Goal: Find specific page/section: Find specific page/section

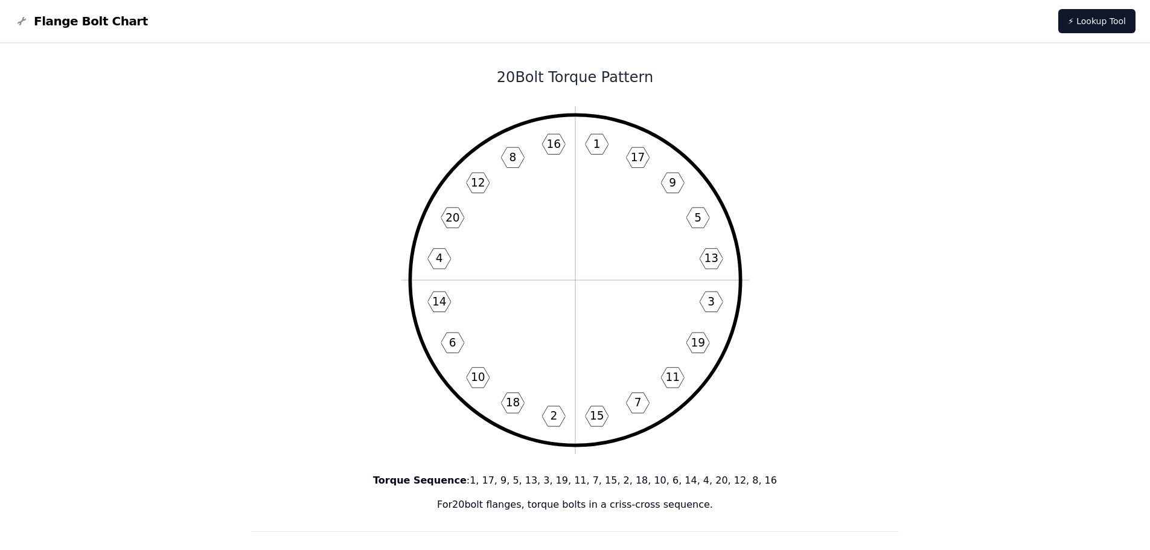
click at [624, 273] on icon "1 17 9 5 13 3 19 11 7 15 2 18 10 6 14 4 20 12 8 16" at bounding box center [575, 280] width 348 height 348
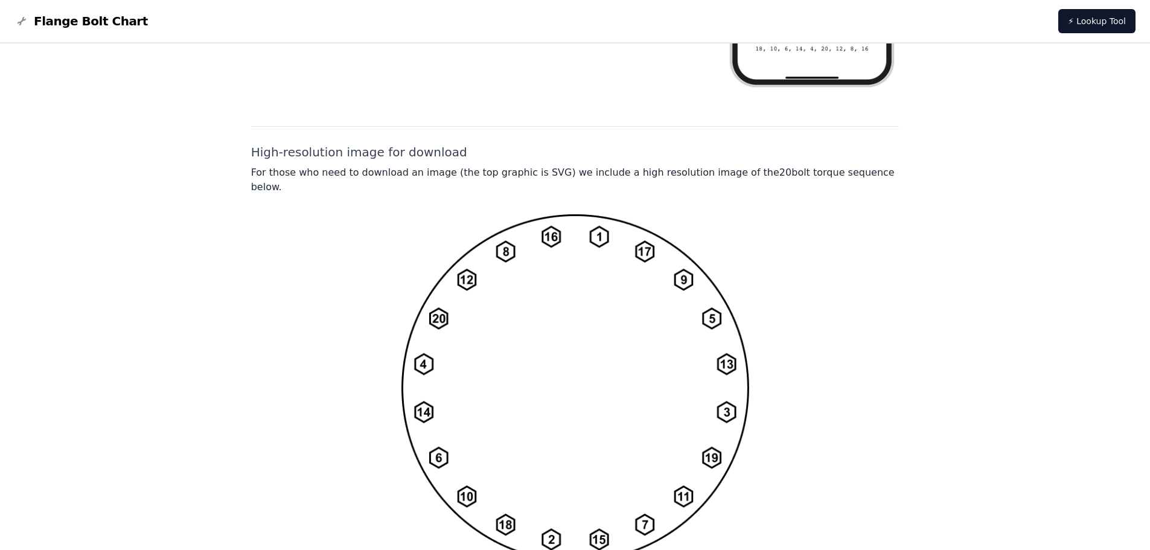
scroll to position [881, 0]
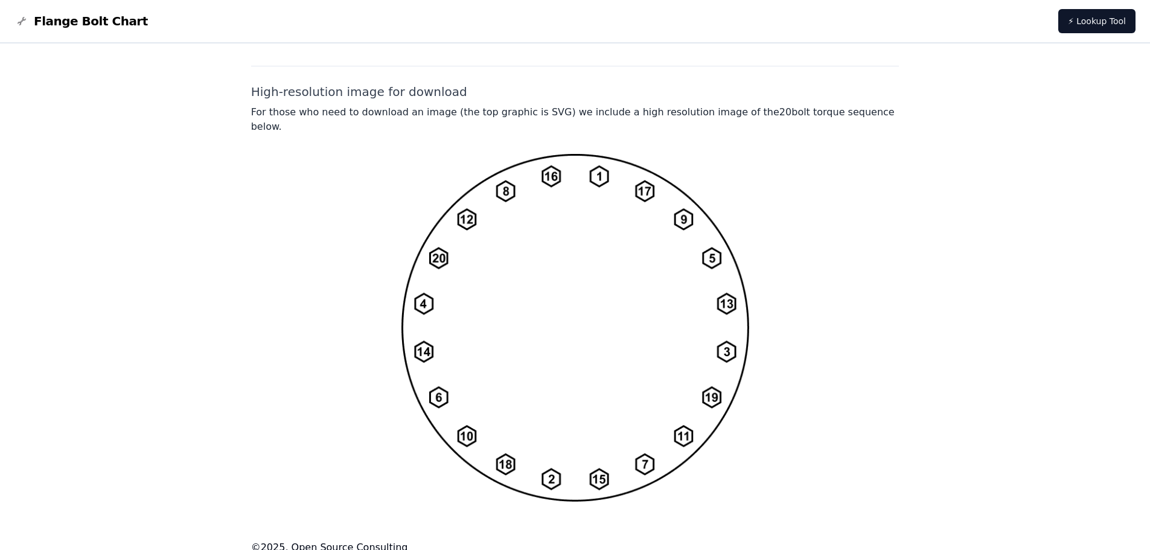
drag, startPoint x: 493, startPoint y: 199, endPoint x: 446, endPoint y: 199, distance: 46.5
click at [446, 199] on img at bounding box center [575, 327] width 348 height 348
drag, startPoint x: 739, startPoint y: 287, endPoint x: 543, endPoint y: 303, distance: 196.8
click at [559, 303] on img at bounding box center [575, 327] width 348 height 348
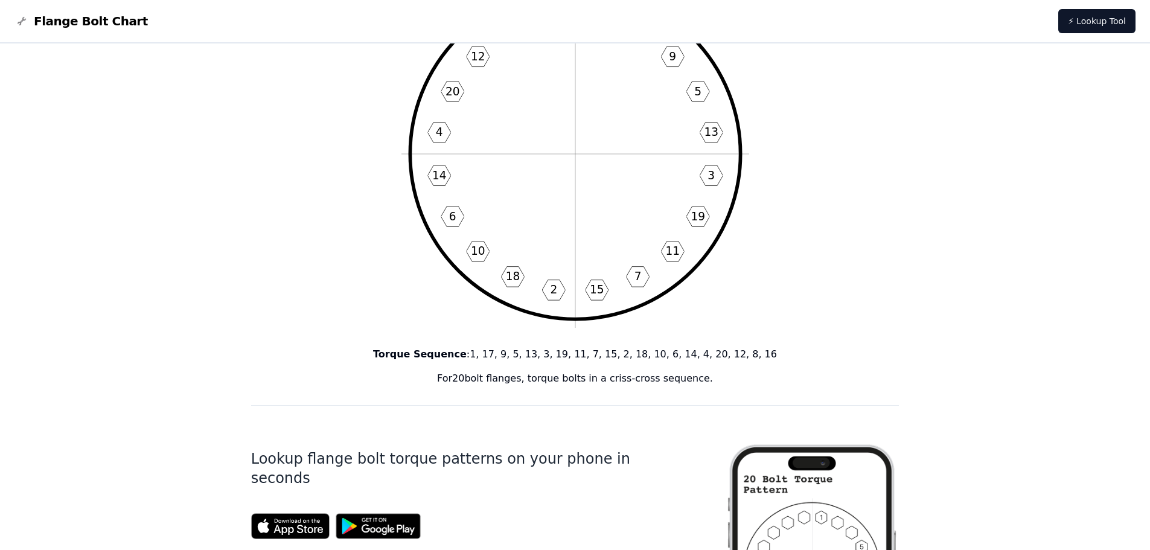
scroll to position [0, 0]
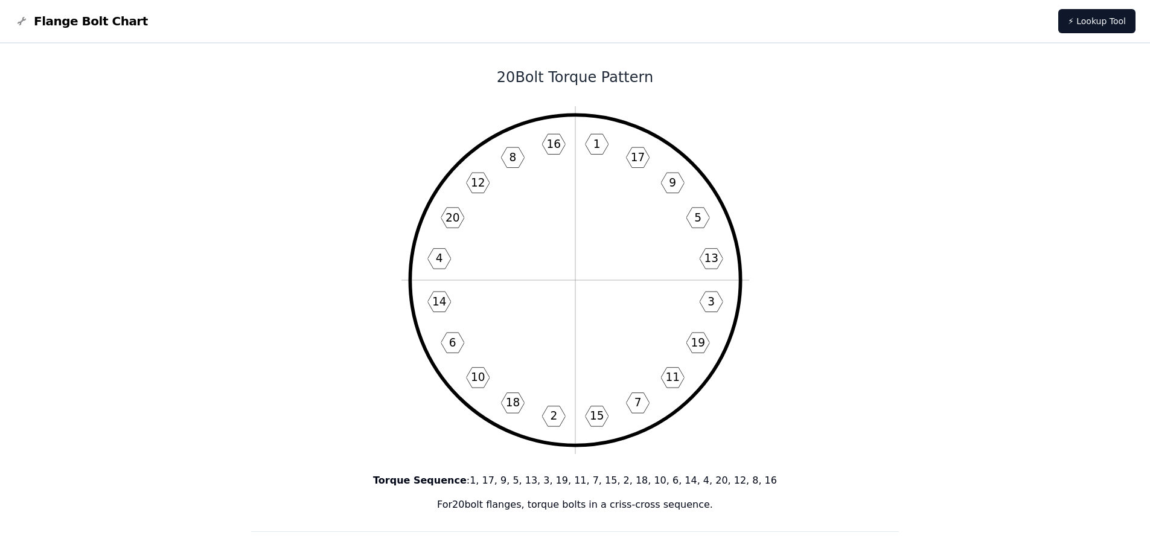
click at [109, 20] on span "Flange Bolt Chart" at bounding box center [91, 21] width 114 height 17
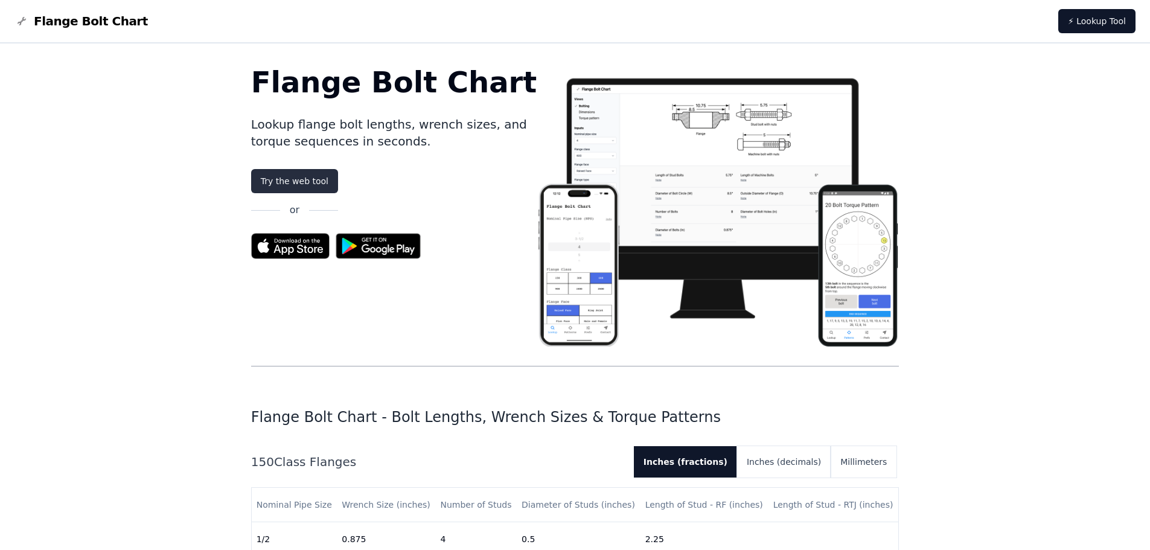
click at [304, 178] on link "Try the web tool" at bounding box center [294, 181] width 87 height 24
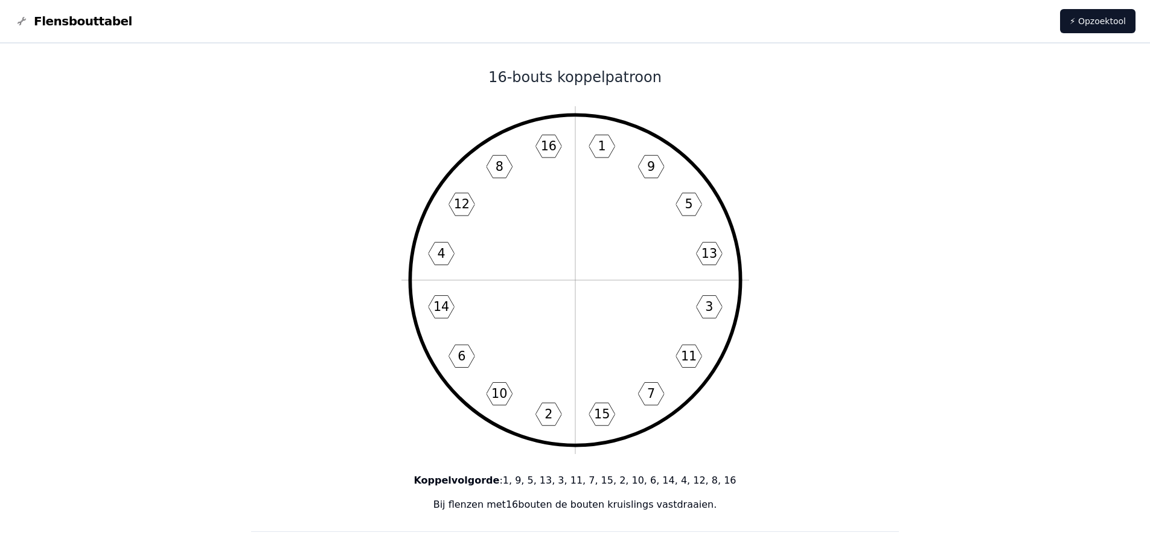
scroll to position [60, 0]
